Goal: Task Accomplishment & Management: Use online tool/utility

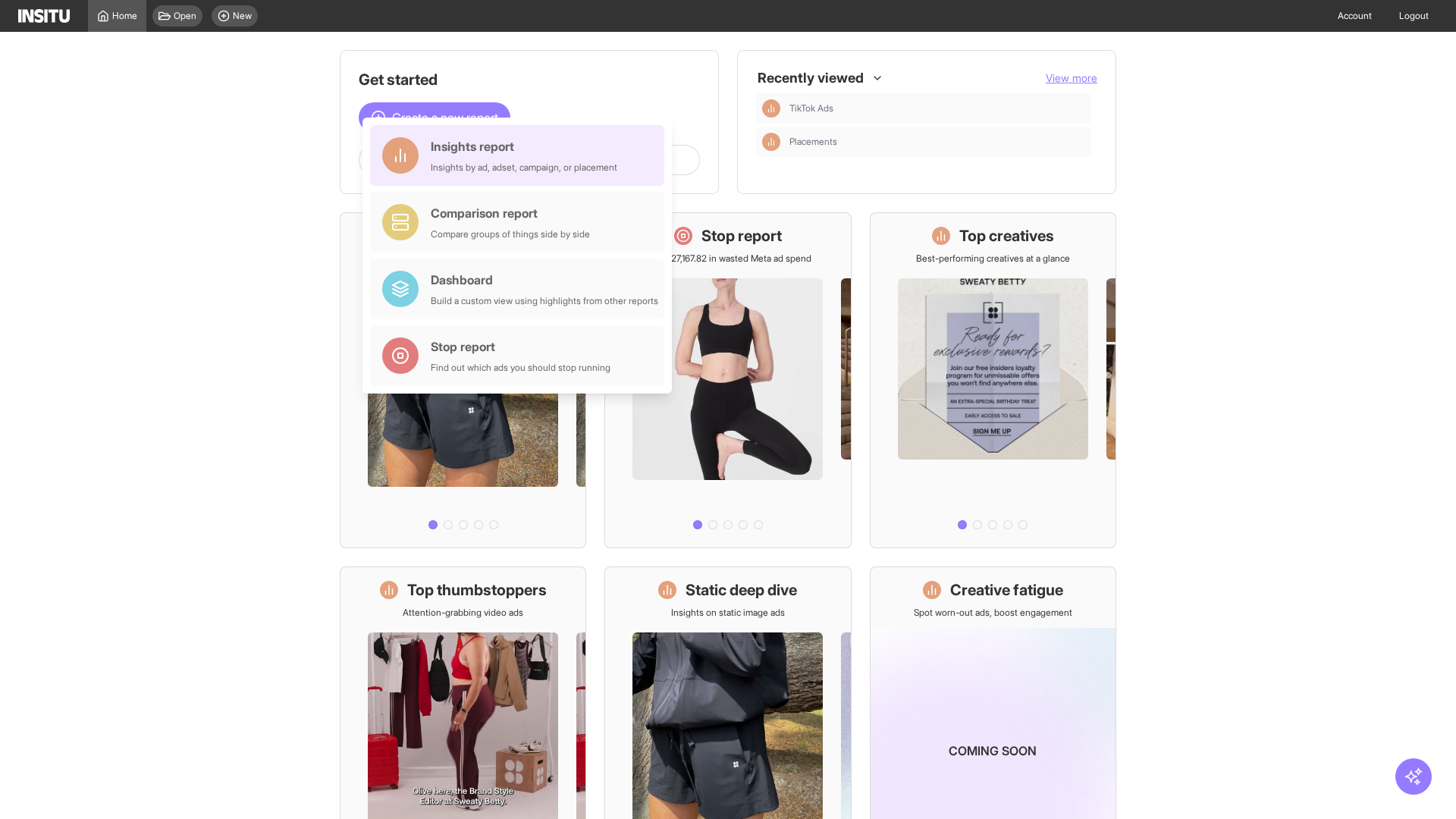
click at [521, 155] on div "Insights report Insights by ad, adset, campaign, or placement" at bounding box center [523, 154] width 186 height 36
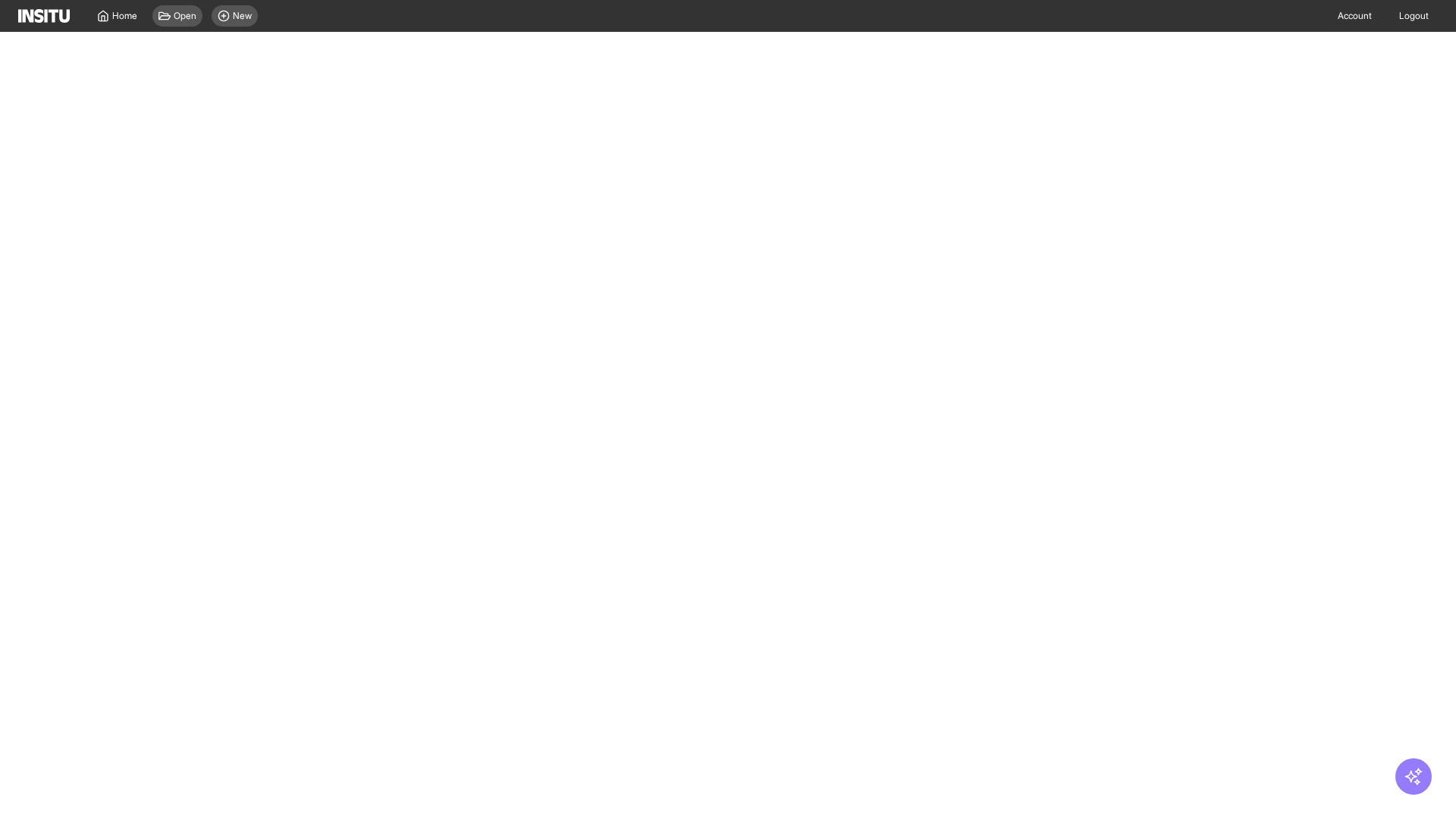
select select "**"
